Goal: Information Seeking & Learning: Compare options

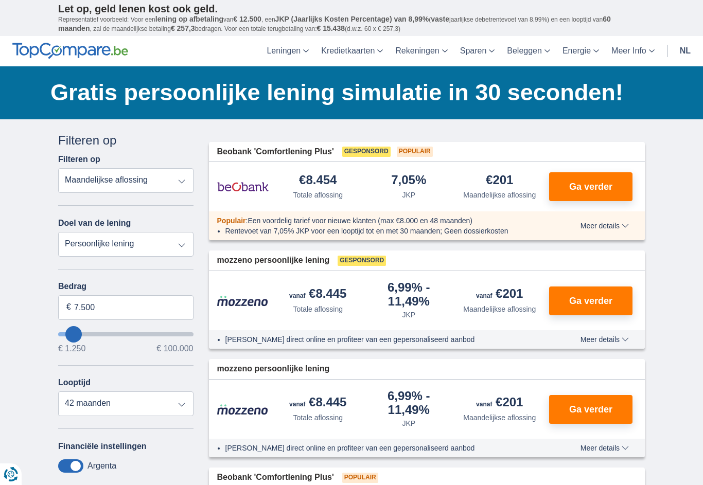
type input "19.250"
type input "19250"
select select "84"
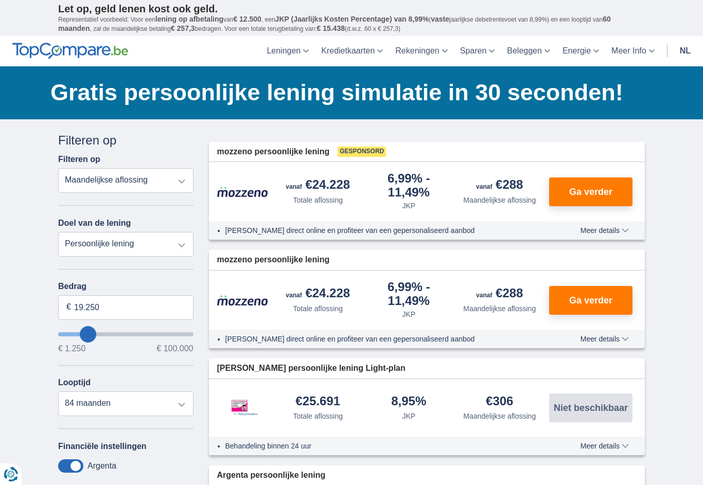
type input "21.250"
type input "21250"
type input "24.250"
type input "24250"
type input "26.250"
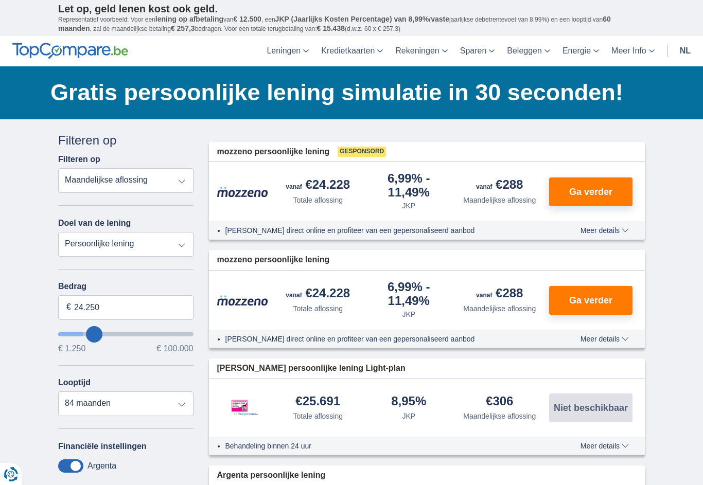
type input "26250"
type input "28.250"
type input "28250"
type input "30.250"
type input "30250"
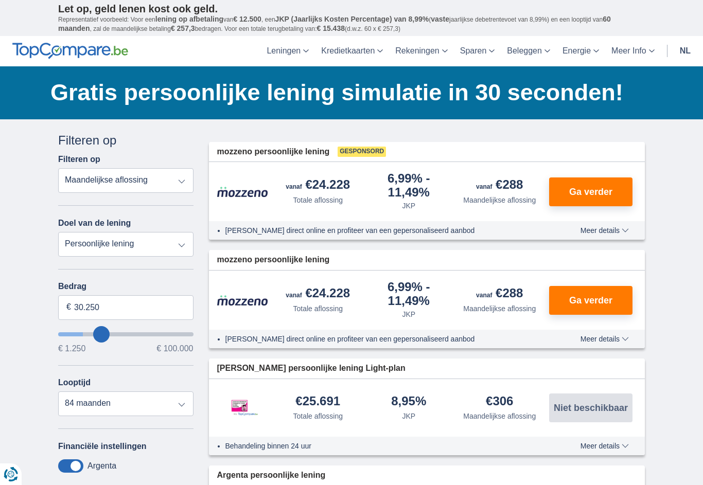
type input "31.250"
type input "31250"
type input "33.250"
type input "33250"
type input "34.250"
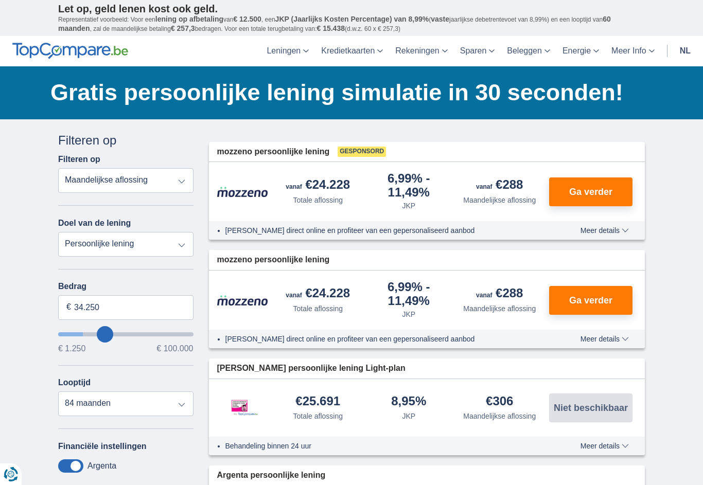
type input "34250"
type input "36.250"
type input "36250"
type input "37.250"
type input "37250"
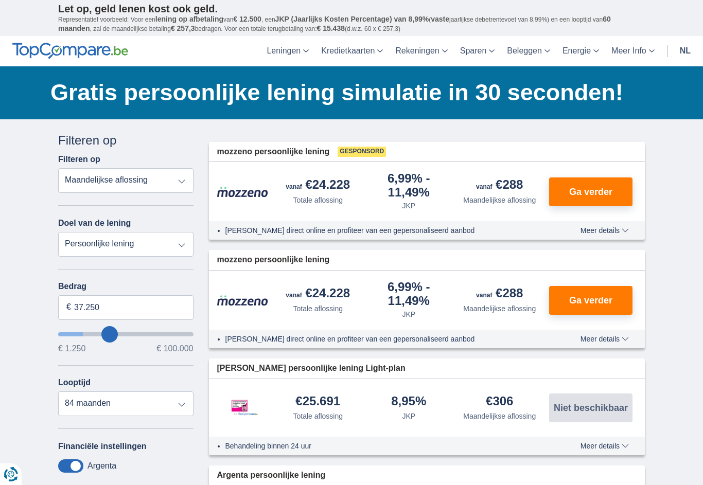
type input "38.250"
type input "38250"
select select "120"
type input "39.250"
type input "39250"
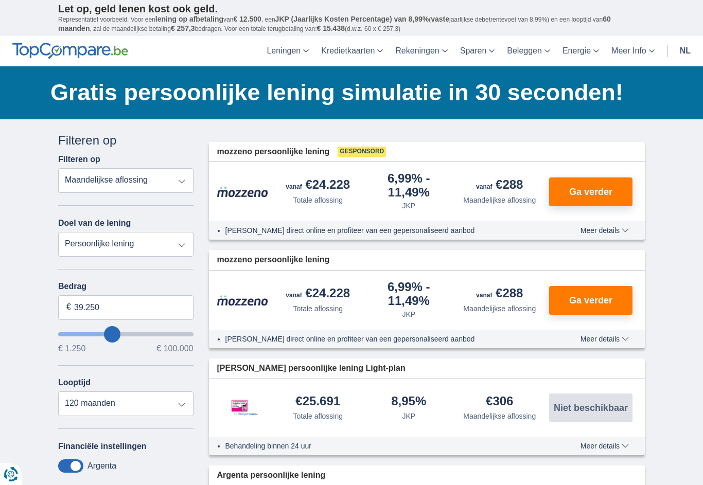
type input "40.250"
type input "40250"
type input "42.250"
type input "42250"
type input "43.250"
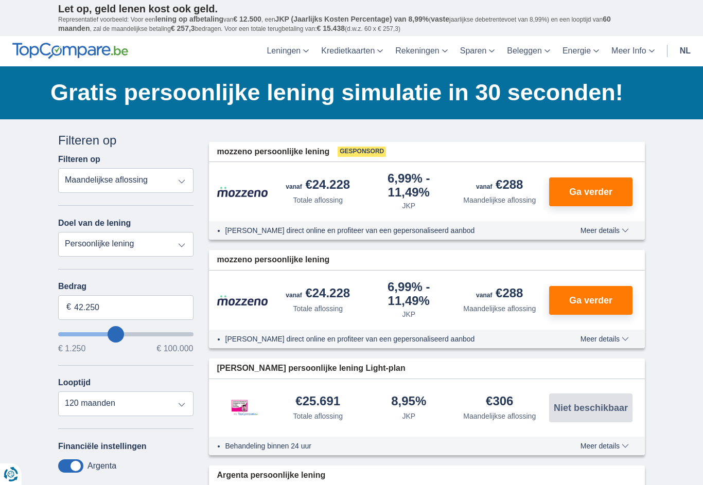
type input "43250"
type input "44.250"
type input "44250"
type input "45.250"
type input "45250"
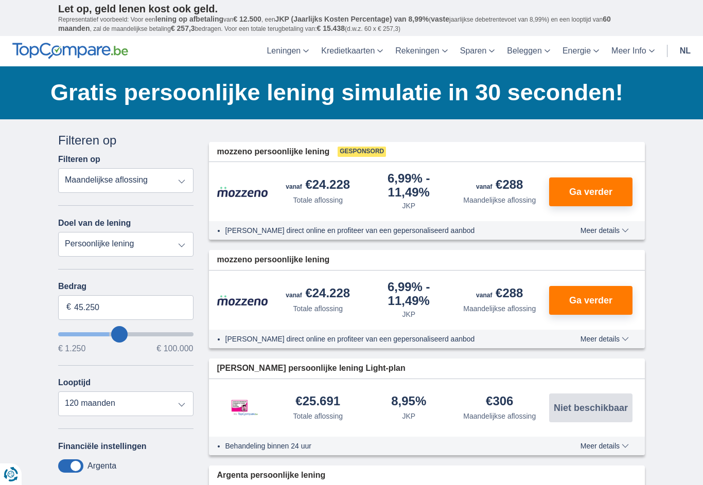
type input "46.250"
type input "46250"
type input "47.250"
type input "47250"
type input "48.250"
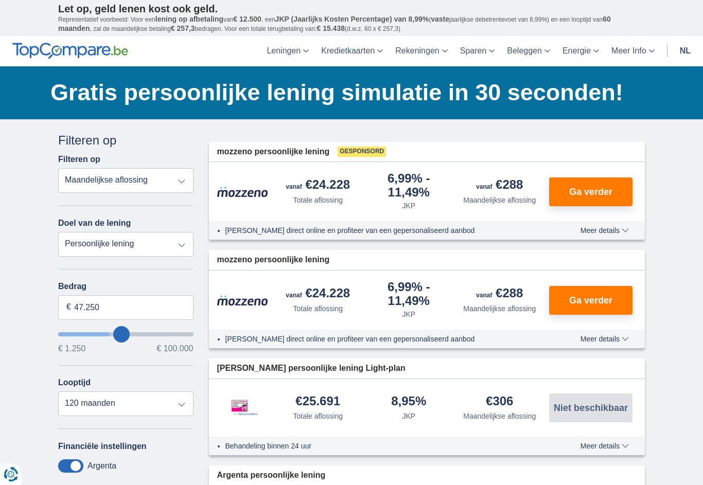
type input "48250"
type input "49.250"
type input "49250"
type input "50.250"
type input "50250"
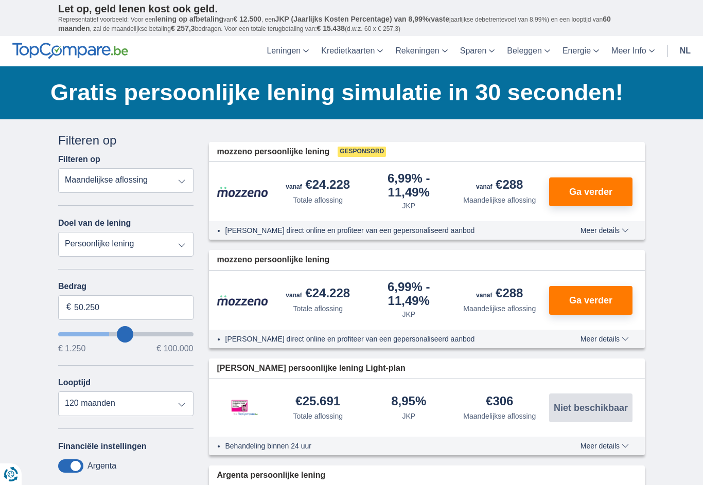
type input "51.250"
type input "51250"
type input "52.250"
type input "52250"
type input "51.250"
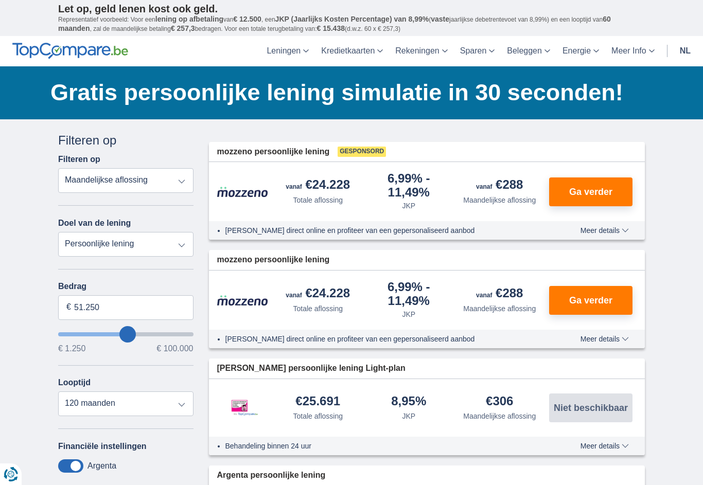
type input "51250"
type input "50.250"
type input "50250"
type input "49.250"
type input "49250"
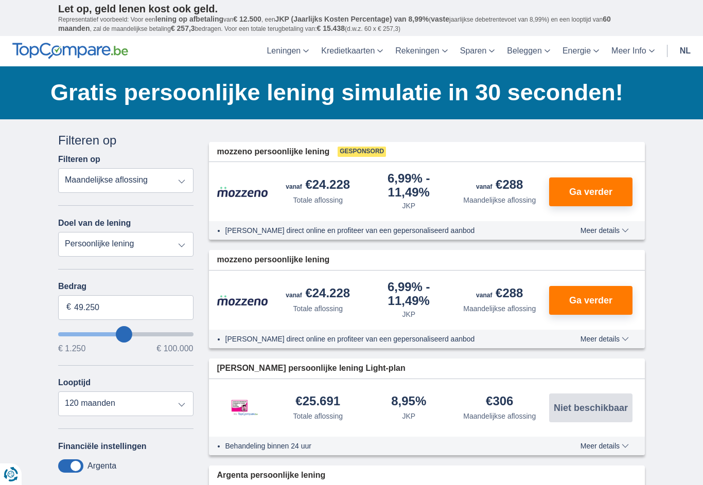
type input "48.250"
type input "48250"
type input "47.250"
type input "47250"
type input "46.250"
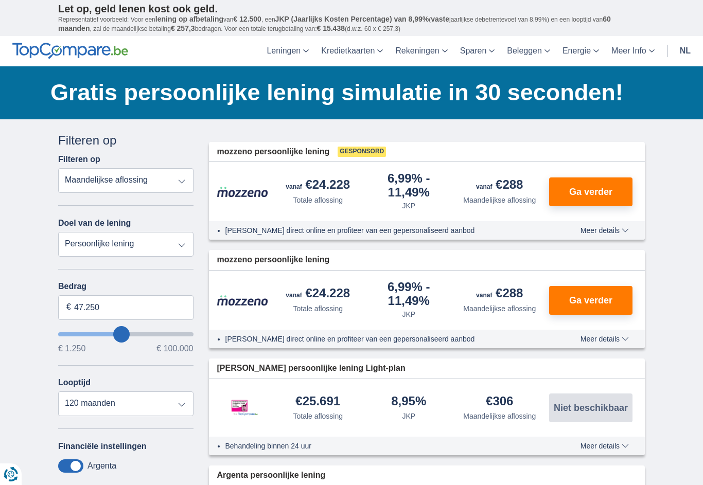
type input "46250"
type input "44.250"
type input "44250"
type input "43.250"
type input "43250"
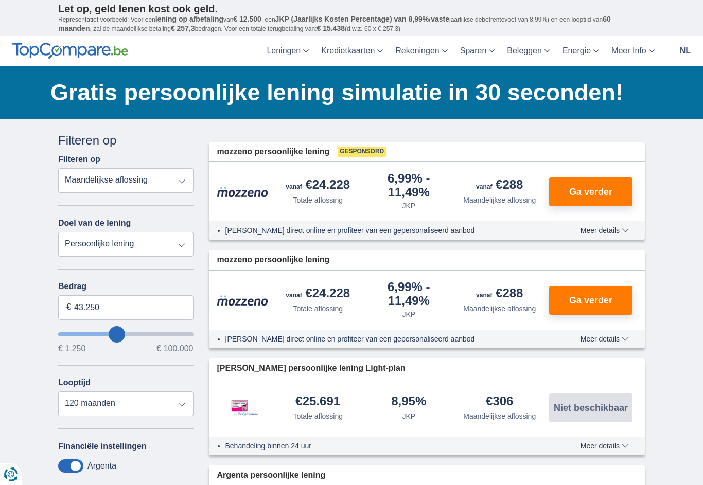
type input "42.250"
type input "42250"
type input "41.250"
type input "41250"
type input "40.250"
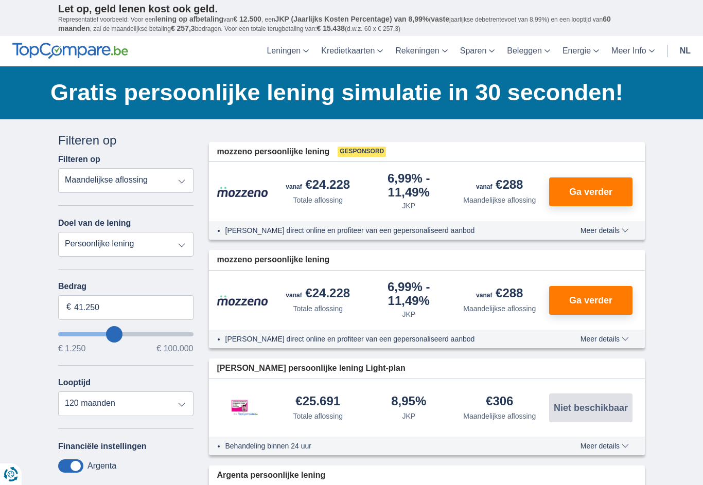
type input "40250"
type input "39.250"
type input "39250"
type input "38.250"
type input "38250"
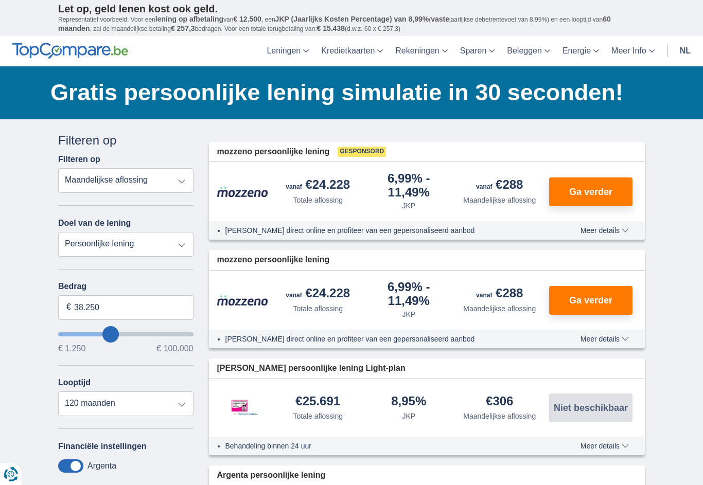
type input "37.250"
type input "37250"
type input "36.250"
type input "36250"
type input "35.250"
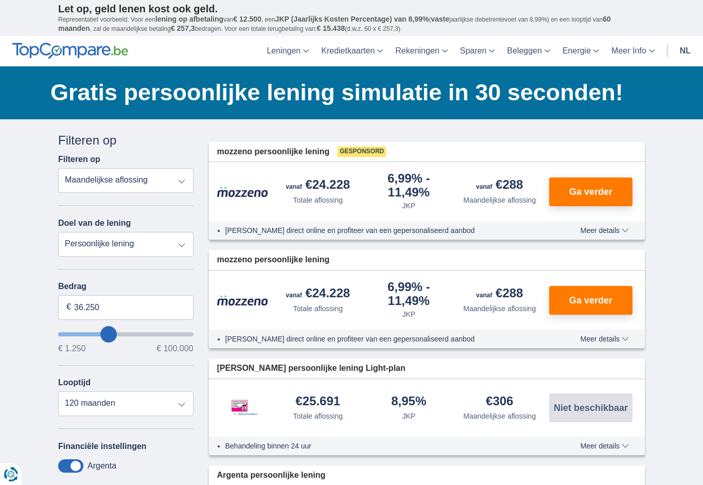
type input "35250"
type input "34.250"
type input "34250"
type input "33.250"
type input "33250"
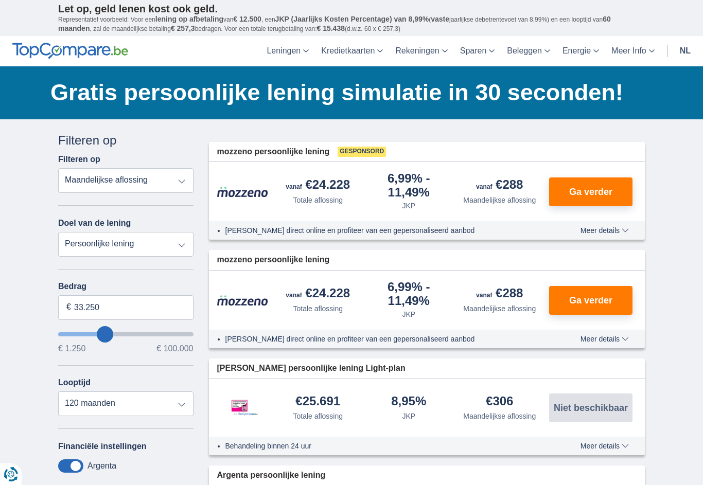
type input "32.250"
type input "32250"
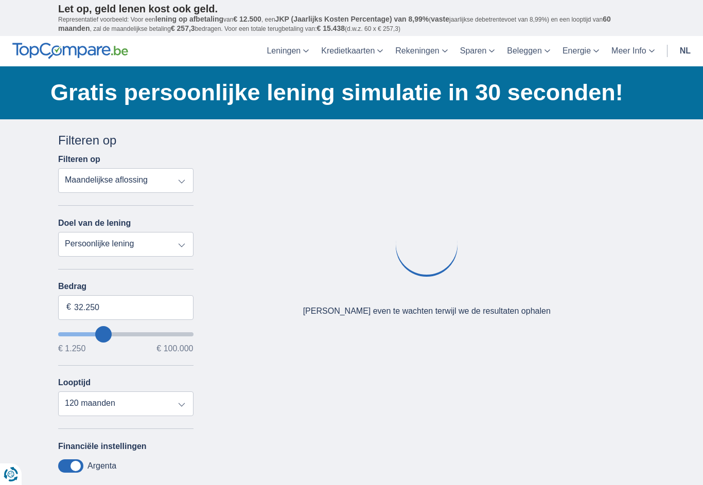
type input "31.250"
type input "31250"
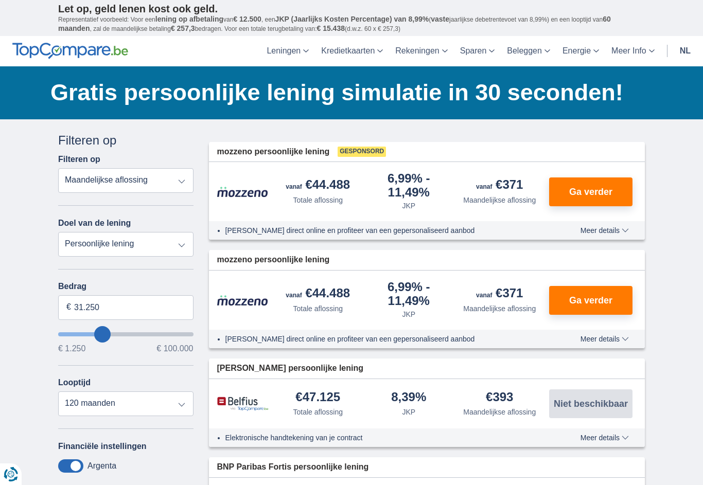
type input "30.250"
type input "30250"
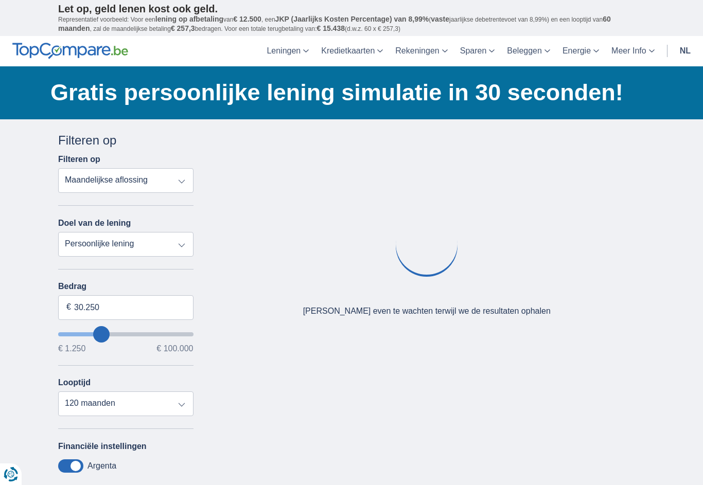
type input "29.250"
type input "29250"
type input "30.250"
type input "30250"
type input "31.250"
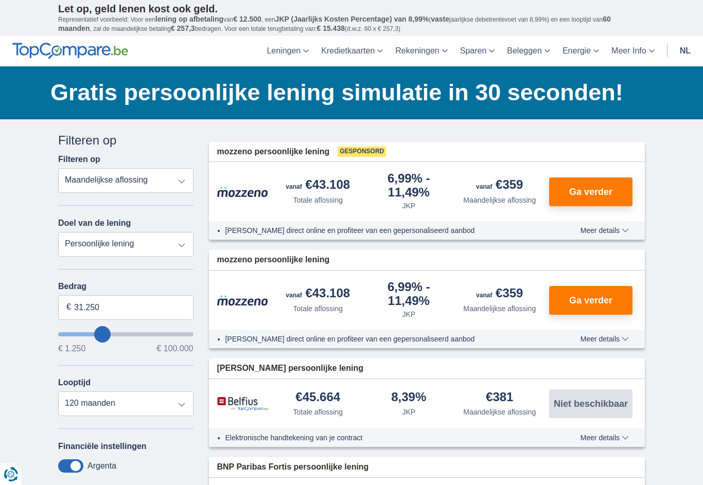
type input "31250"
click at [182, 411] on select "12 maanden 18 maanden 24 maanden 30 maanden 36 maanden 42 maanden 48 maanden 60…" at bounding box center [125, 404] width 135 height 25
select select "60"
